Goal: Navigation & Orientation: Find specific page/section

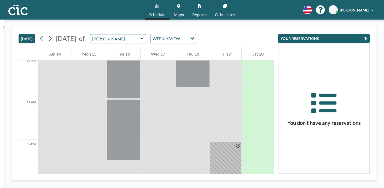
scroll to position [424, 0]
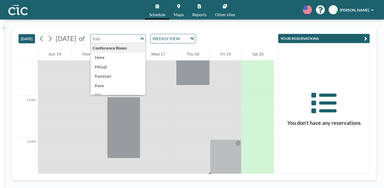
click at [116, 34] on input "text" at bounding box center [115, 38] width 50 height 9
type input "[PERSON_NAME]"
click at [150, 34] on div "WEEKLY VIEW" at bounding box center [168, 38] width 37 height 8
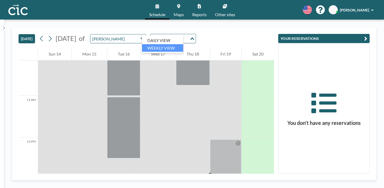
click at [151, 35] on input "Search for option" at bounding box center [170, 38] width 38 height 7
click at [120, 34] on input "text" at bounding box center [115, 38] width 50 height 9
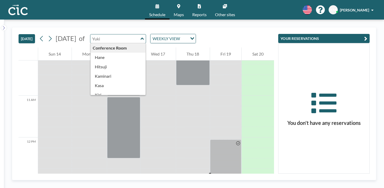
type input "[PERSON_NAME]"
click at [216, 3] on link "Other sites" at bounding box center [225, 10] width 28 height 20
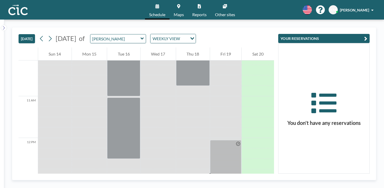
scroll to position [424, 0]
click at [212, 8] on link "Other sites" at bounding box center [225, 10] width 28 height 20
